Goal: Information Seeking & Learning: Learn about a topic

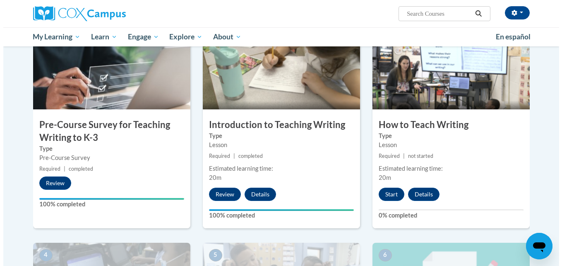
scroll to position [190, 0]
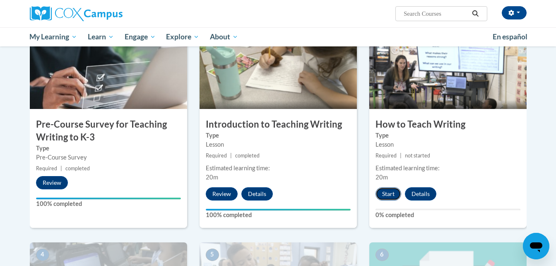
click at [385, 190] on button "Start" at bounding box center [388, 193] width 26 height 13
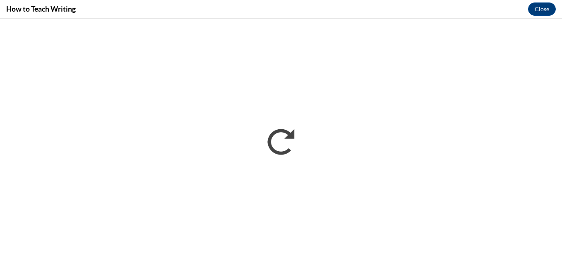
scroll to position [0, 0]
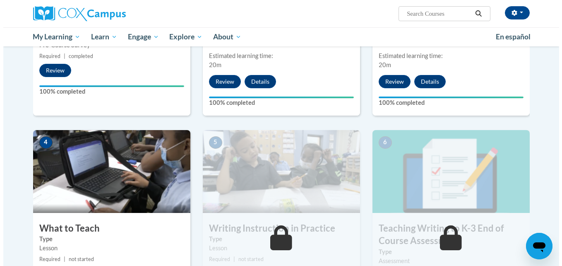
scroll to position [380, 0]
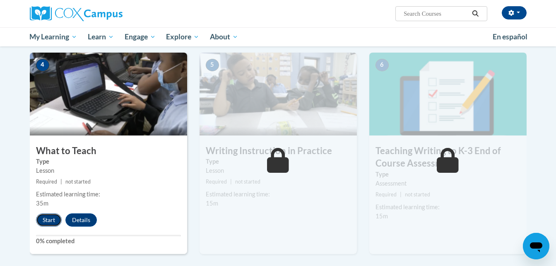
click at [50, 215] on button "Start" at bounding box center [49, 219] width 26 height 13
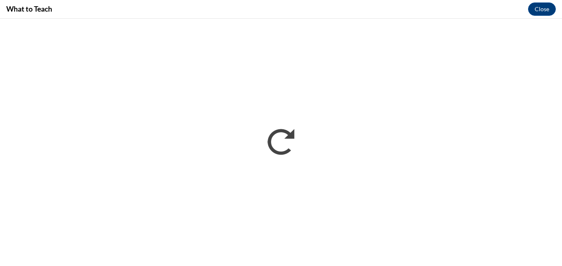
scroll to position [0, 0]
